Goal: Navigation & Orientation: Find specific page/section

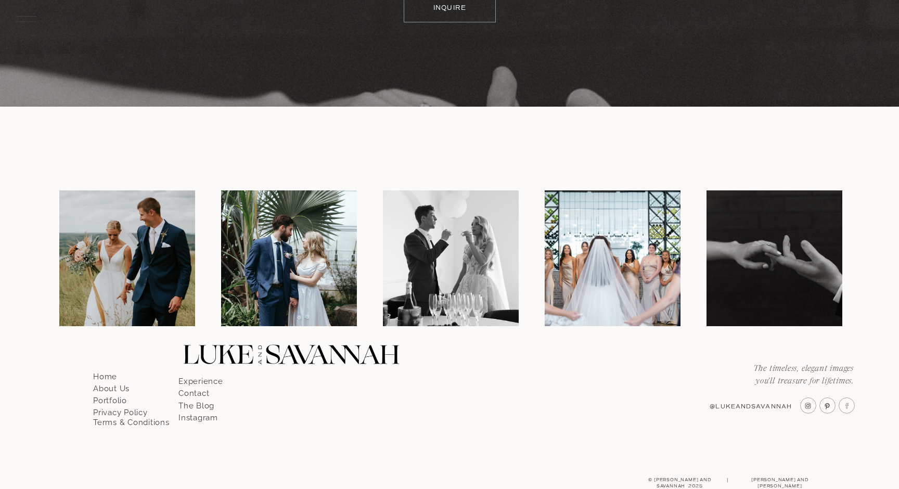
scroll to position [6049, 0]
click at [106, 387] on p "About Us" at bounding box center [122, 385] width 59 height 9
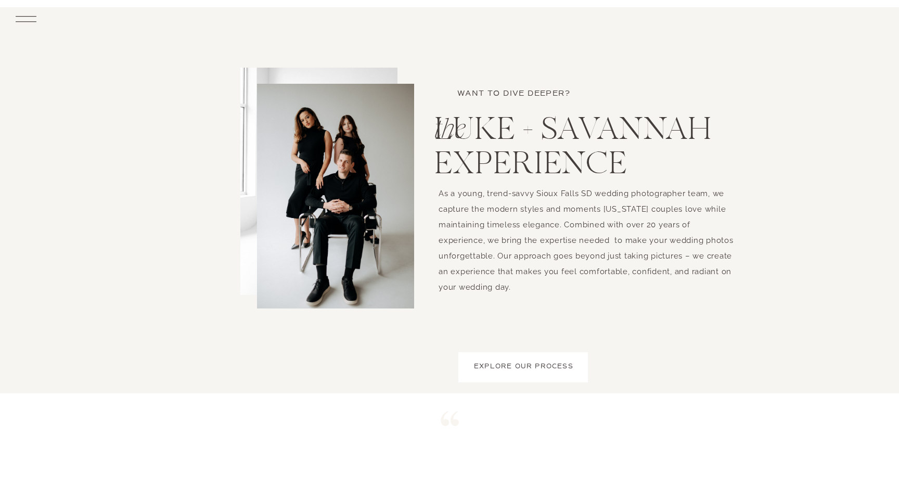
scroll to position [909, 0]
click at [348, 246] on div at bounding box center [335, 195] width 157 height 225
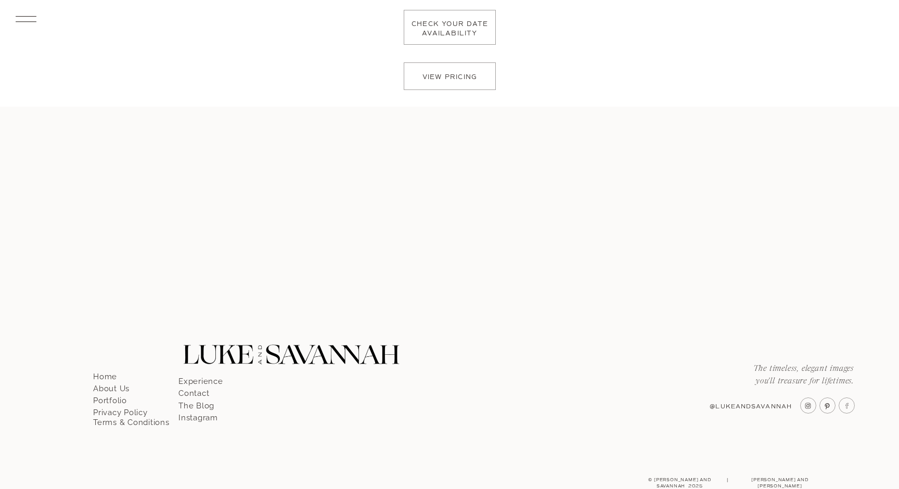
scroll to position [5583, 0]
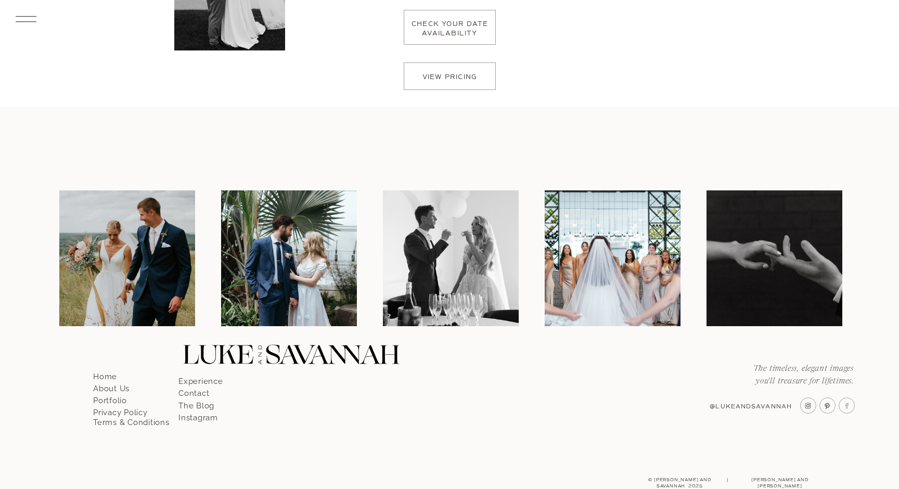
click at [196, 403] on p "The Blog" at bounding box center [207, 402] width 59 height 9
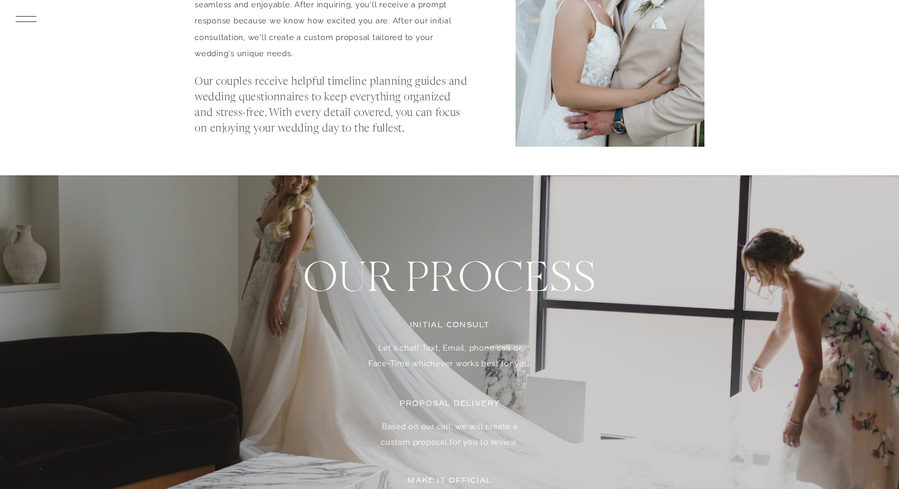
scroll to position [1047, 0]
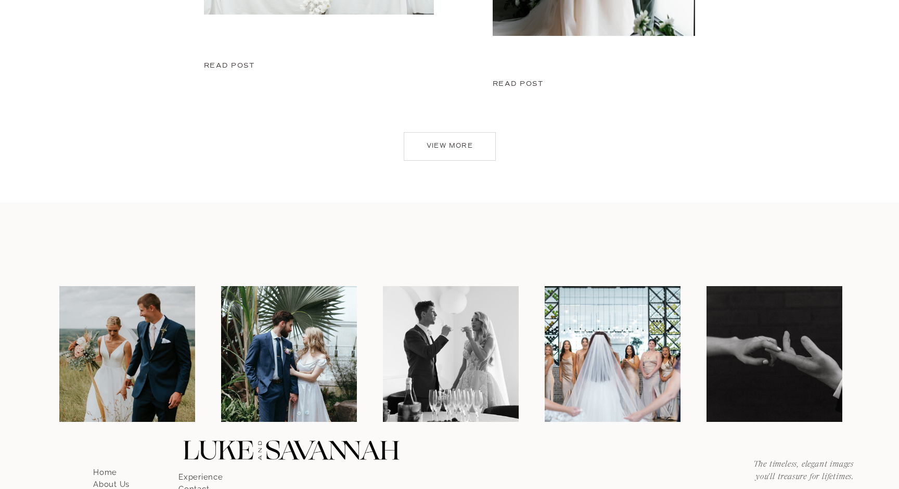
scroll to position [998, 0]
